Goal: Submit feedback/report problem: Submit feedback/report problem

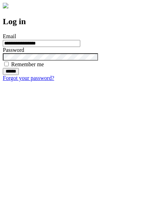
type input "**********"
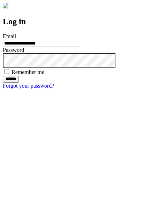
click at [19, 83] on input "******" at bounding box center [11, 79] width 16 height 7
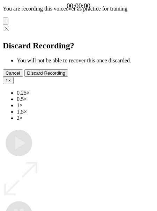
type input "**********"
